Goal: Transaction & Acquisition: Subscribe to service/newsletter

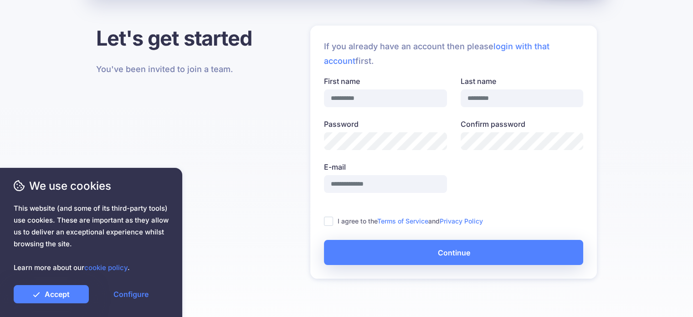
scroll to position [46, 0]
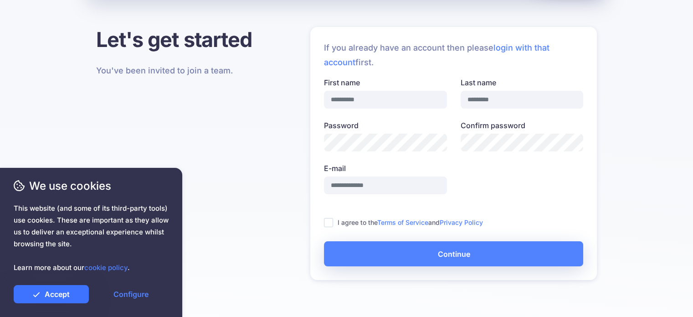
click at [57, 292] on link "Accept" at bounding box center [51, 294] width 75 height 18
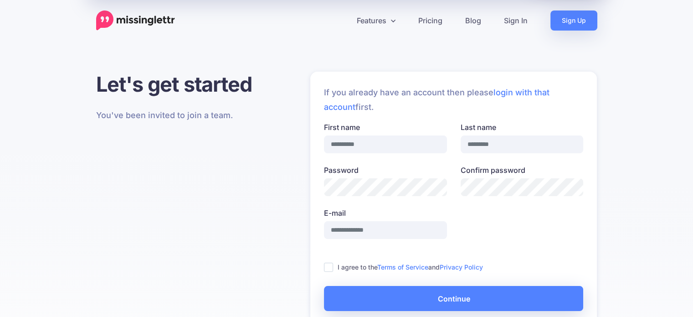
scroll to position [0, 0]
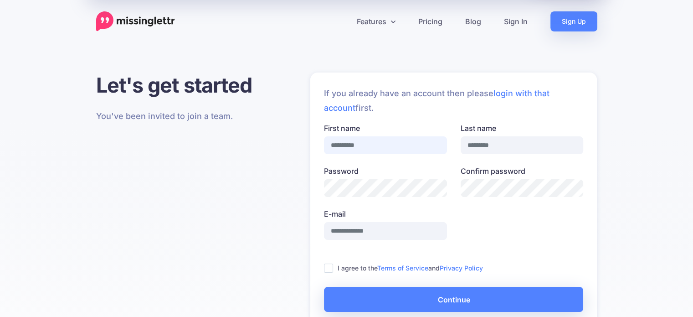
click at [410, 149] on input "First name" at bounding box center [385, 145] width 123 height 18
type input "******"
type input "*******"
click at [330, 267] on ins at bounding box center [328, 267] width 9 height 9
type input "**********"
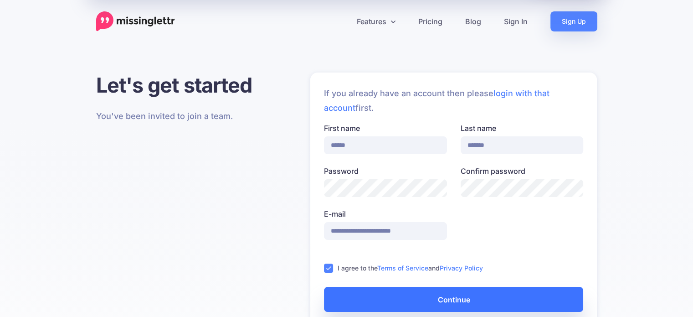
click at [480, 302] on button "Continue" at bounding box center [453, 299] width 259 height 25
click at [505, 289] on button "Continue" at bounding box center [453, 299] width 259 height 25
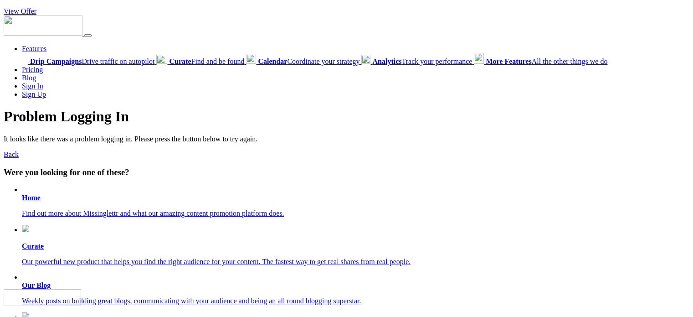
click at [381, 48] on li "Features Drip Campaigns Drive traffic on autopilot Curate Find and be found Cal…" at bounding box center [355, 55] width 667 height 21
click at [14, 157] on link "Back" at bounding box center [11, 154] width 15 height 8
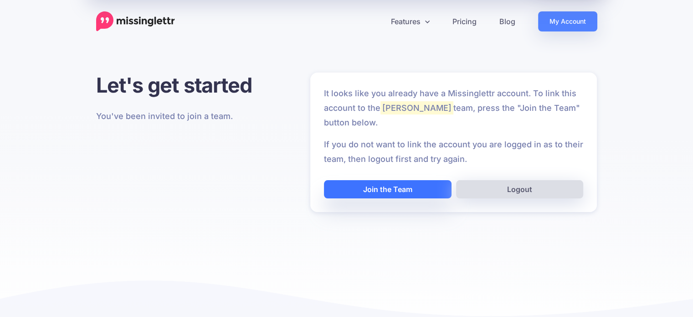
click at [408, 189] on button "Join the Team" at bounding box center [388, 189] width 128 height 18
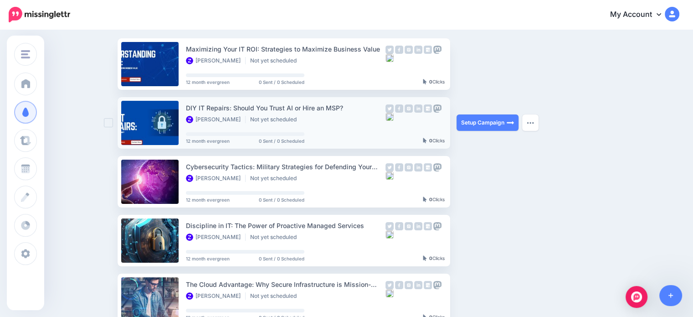
scroll to position [91, 0]
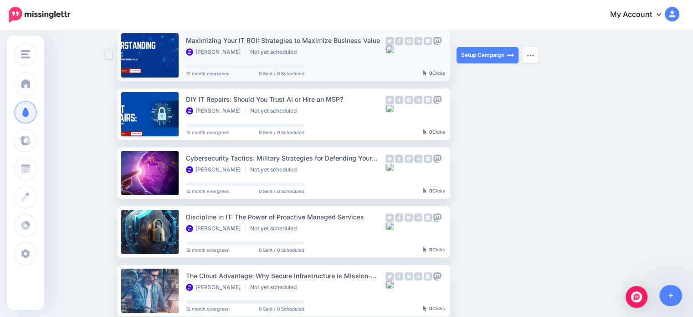
click at [295, 40] on div "Maximizing Your IT ROI: Strategies to Maximize Business Value" at bounding box center [286, 40] width 200 height 10
click at [150, 50] on link at bounding box center [149, 55] width 57 height 44
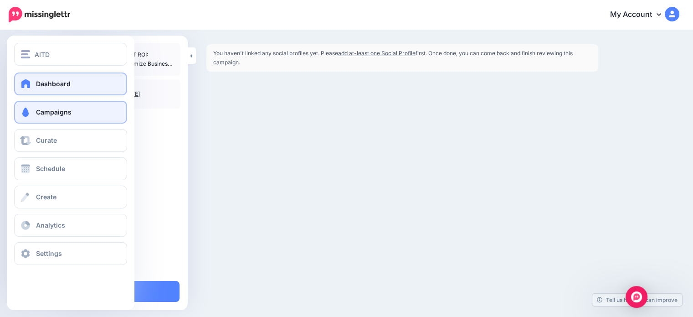
click at [32, 80] on link "Dashboard" at bounding box center [70, 83] width 113 height 23
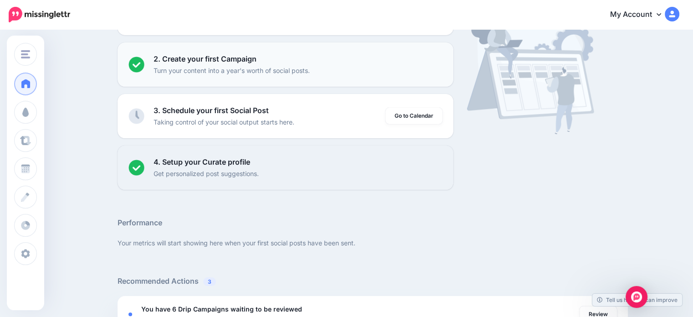
scroll to position [137, 0]
